Goal: Transaction & Acquisition: Purchase product/service

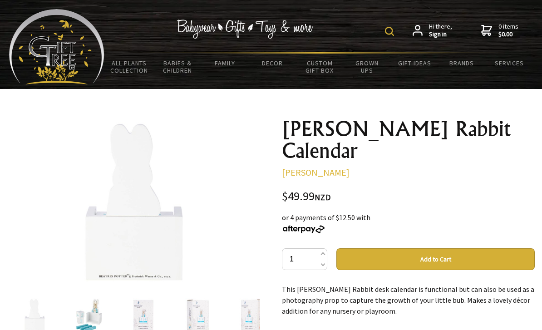
click at [387, 32] on img at bounding box center [389, 31] width 9 height 9
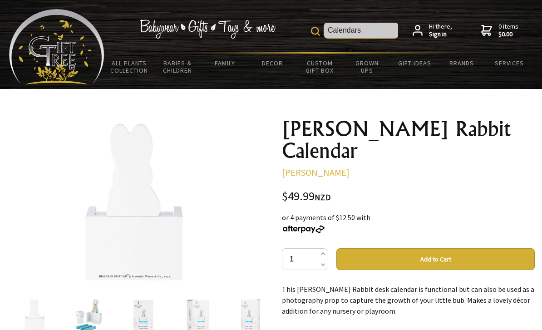
type input "Calendars"
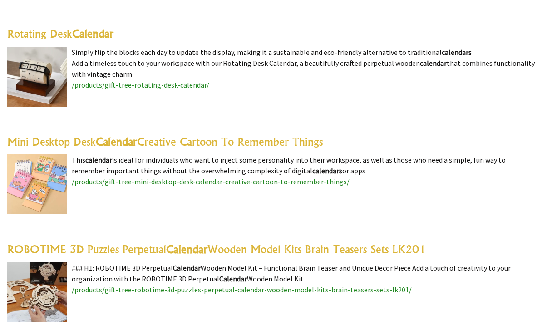
scroll to position [2016, 0]
click at [84, 144] on link "Mini Desktop Desk Calendar Creative Cartoon To Remember Things" at bounding box center [164, 142] width 315 height 14
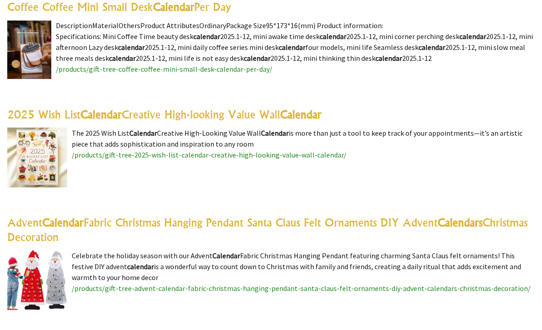
scroll to position [2367, 0]
click at [41, 120] on link "2025 Wish List Calendar Creative High-looking Value Wall Calendar" at bounding box center [164, 114] width 314 height 14
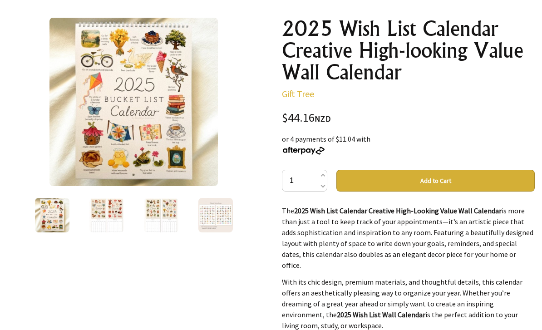
scroll to position [100, 0]
click at [99, 203] on img at bounding box center [106, 215] width 34 height 34
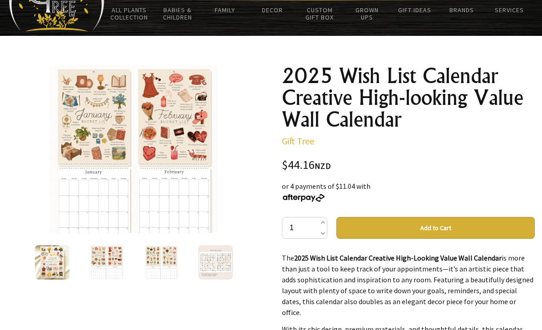
scroll to position [49, 0]
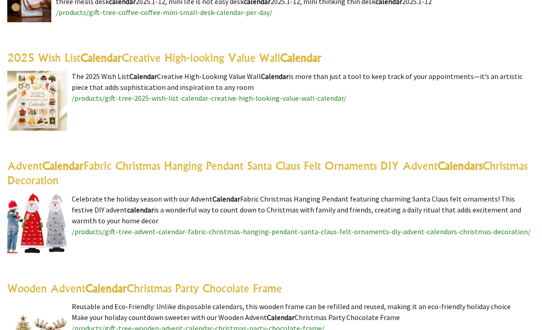
scroll to position [2415, 0]
